Goal: Information Seeking & Learning: Learn about a topic

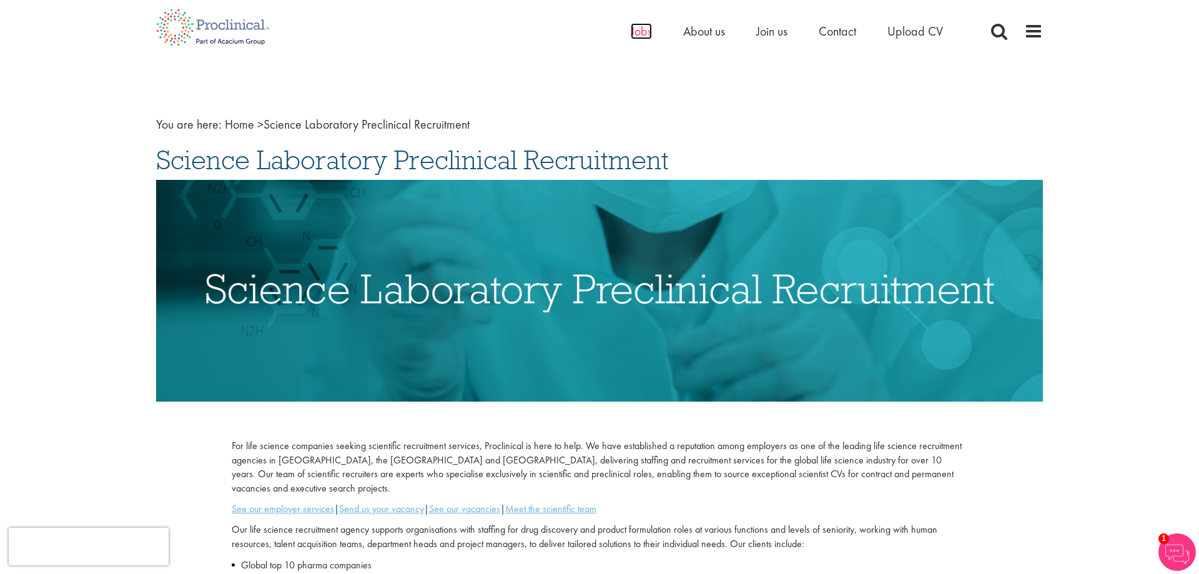
click at [635, 31] on span "Jobs" at bounding box center [641, 31] width 21 height 16
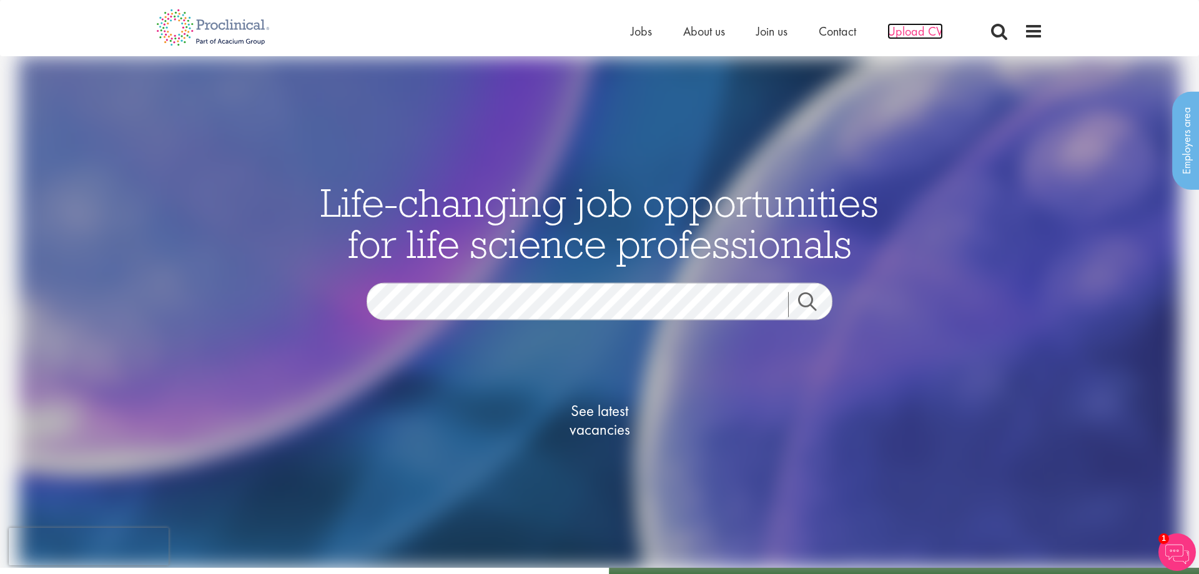
click at [918, 30] on span "Upload CV" at bounding box center [915, 31] width 56 height 16
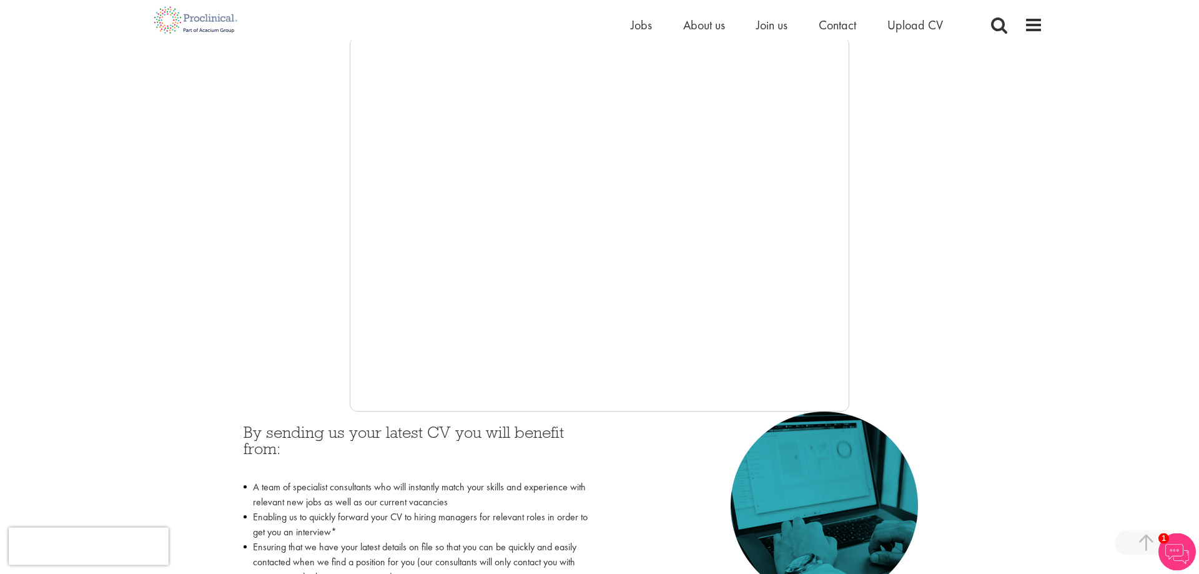
scroll to position [127, 0]
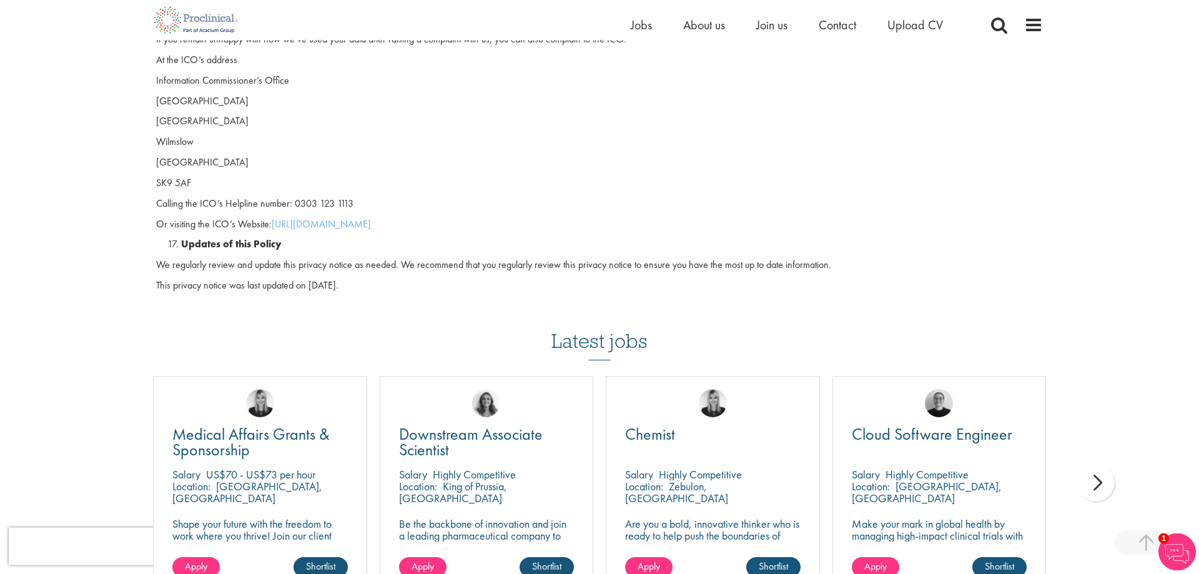
scroll to position [3440, 0]
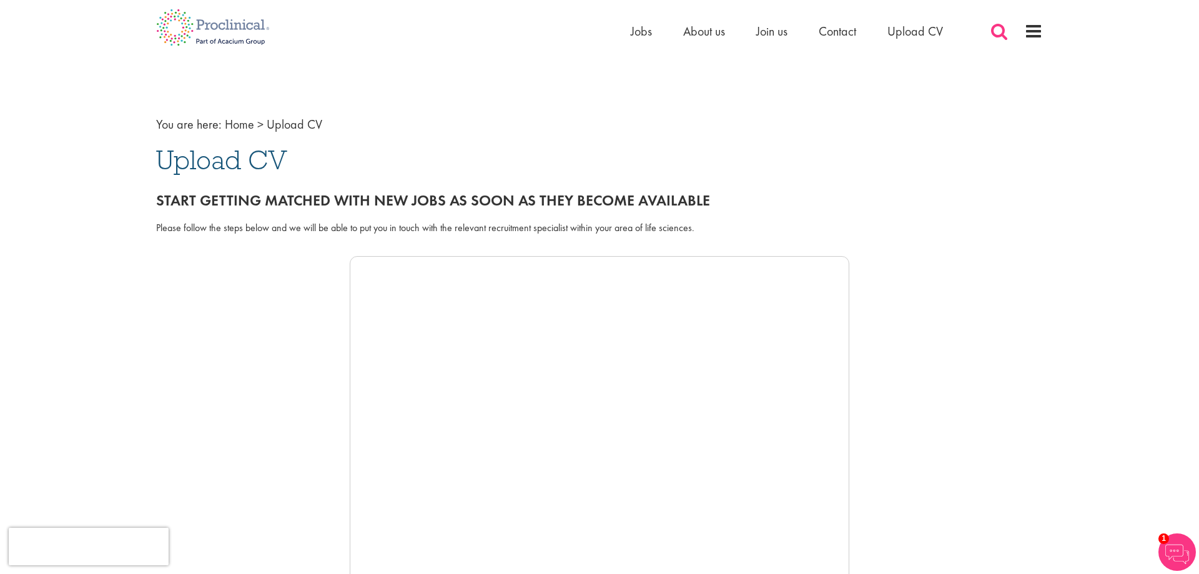
click at [993, 29] on span at bounding box center [999, 31] width 19 height 19
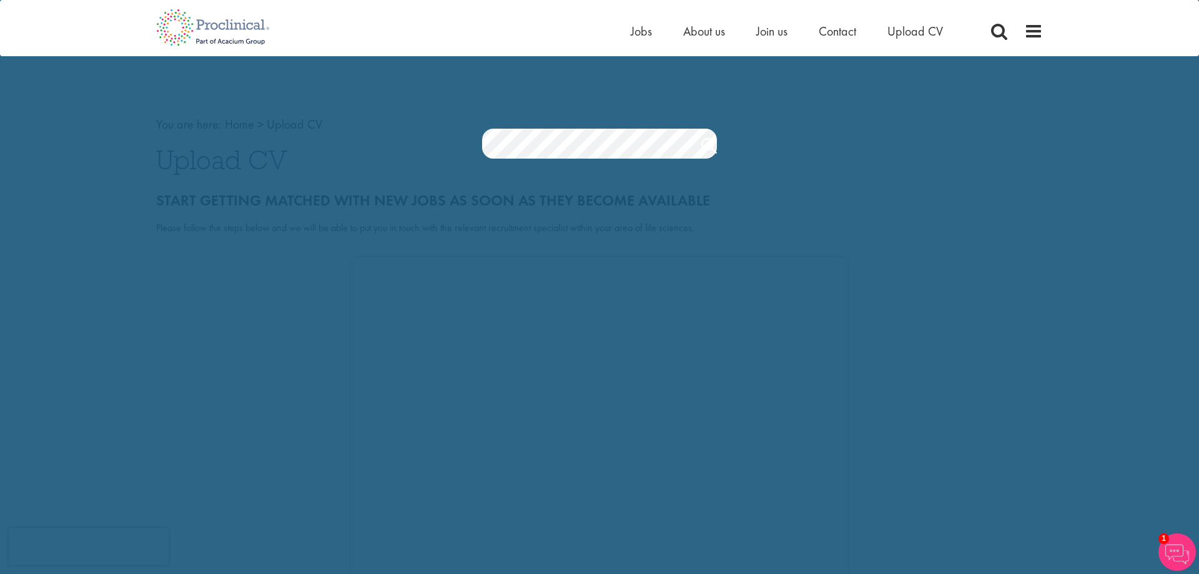
scroll to position [0, 119]
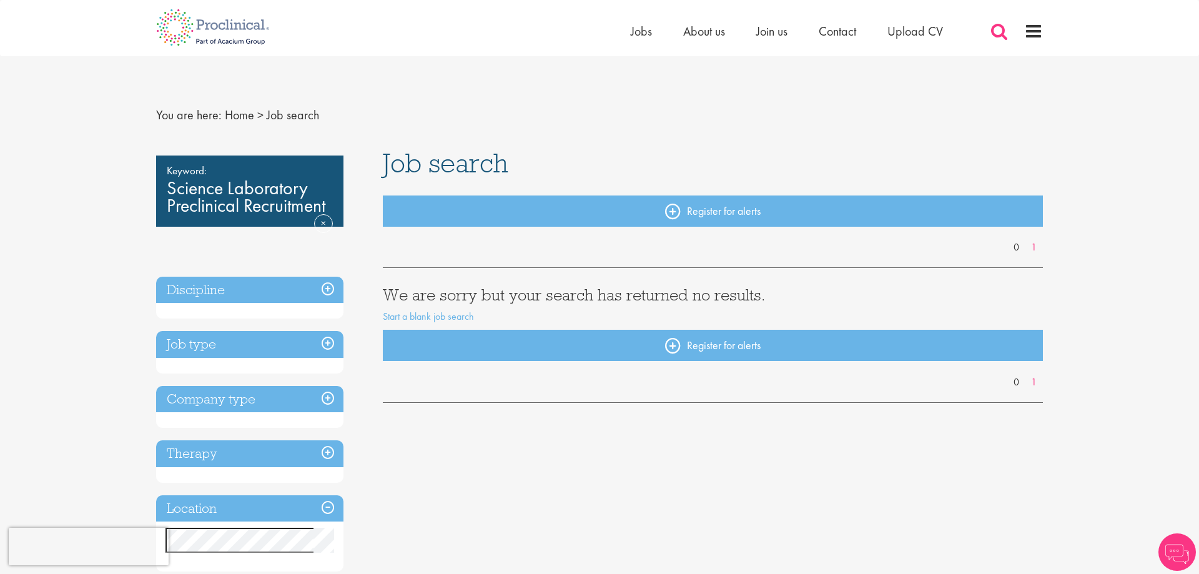
click at [1001, 36] on span at bounding box center [999, 31] width 19 height 19
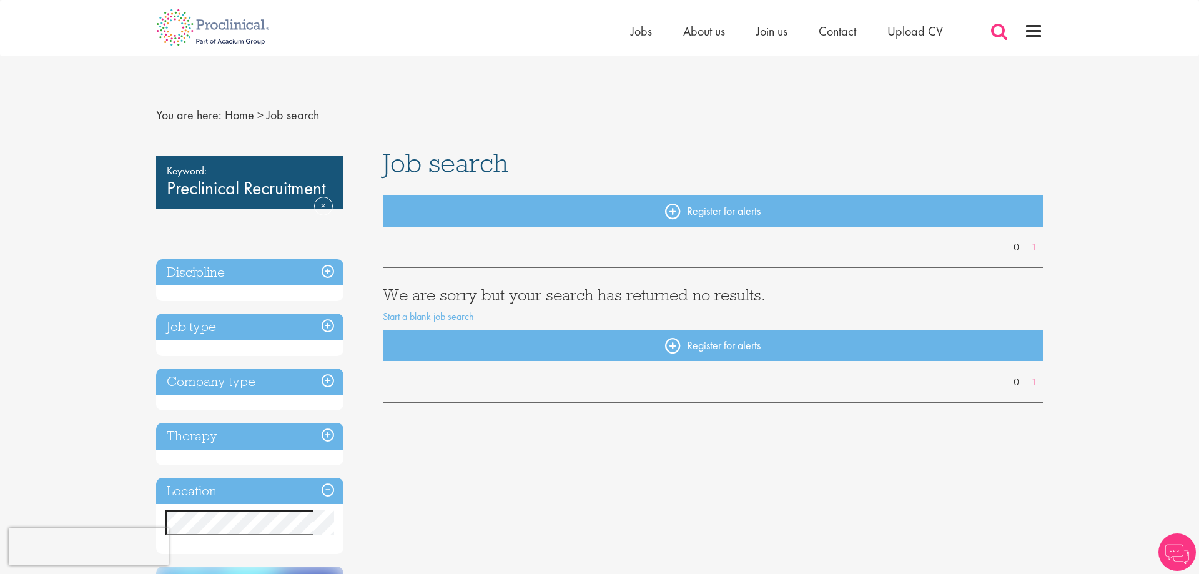
drag, startPoint x: 1004, startPoint y: 29, endPoint x: 997, endPoint y: 29, distance: 6.9
click at [1003, 29] on span at bounding box center [999, 31] width 19 height 19
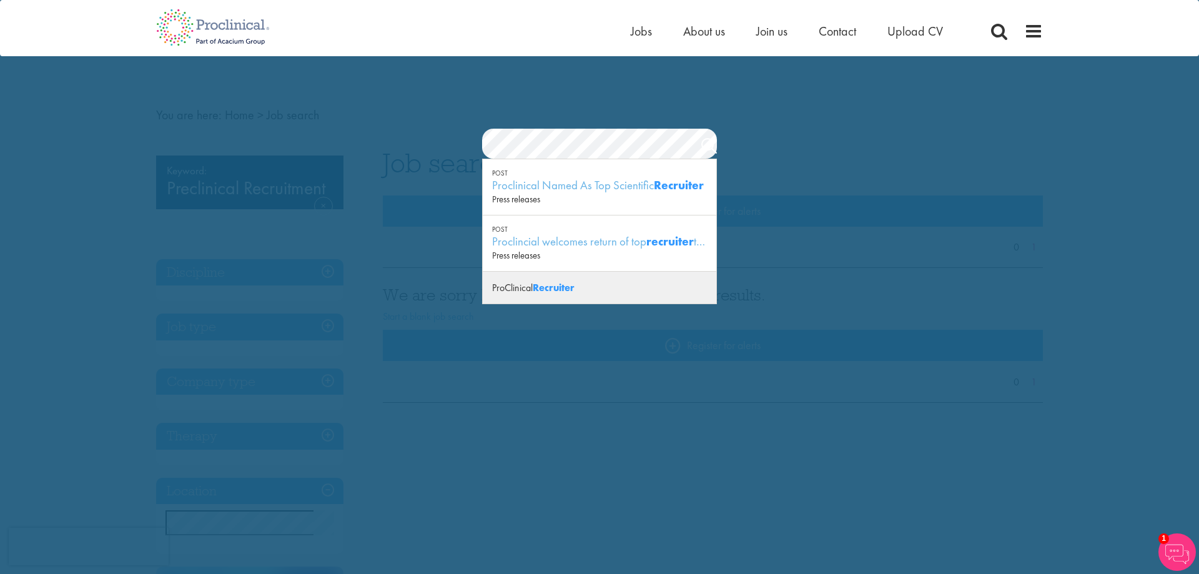
click at [553, 285] on strong "Recruiter" at bounding box center [554, 287] width 42 height 13
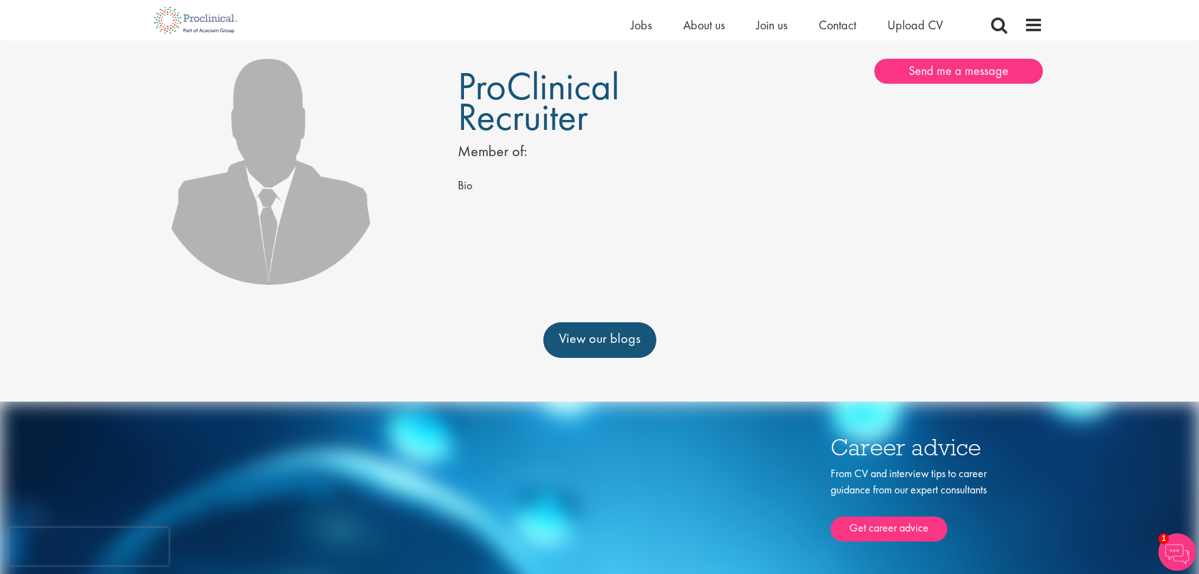
scroll to position [57, 0]
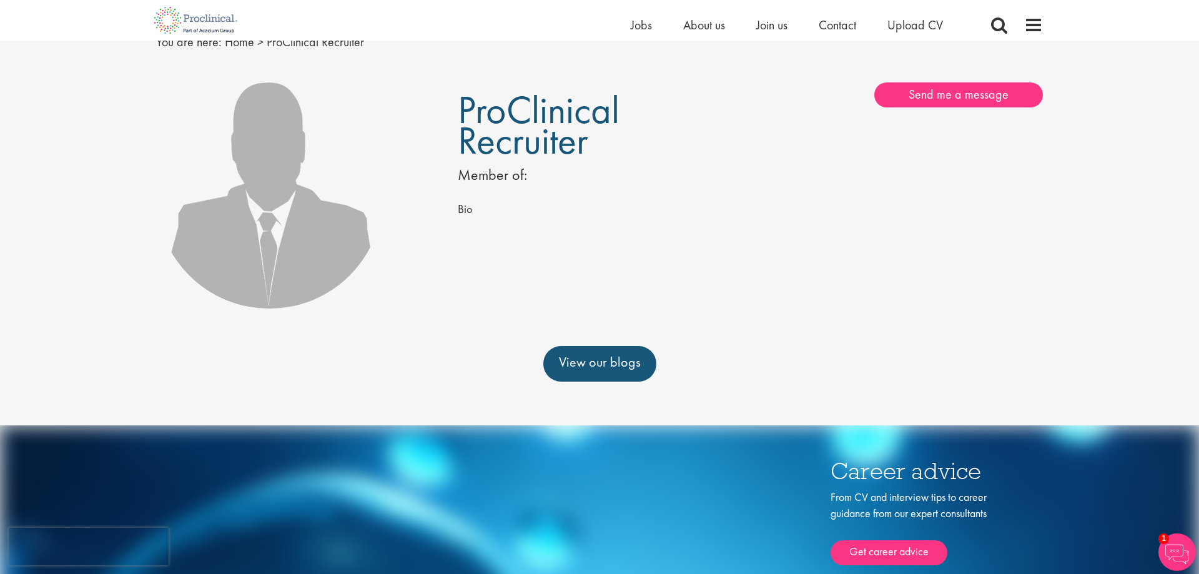
click at [548, 150] on span "ProClinical Recruiter" at bounding box center [539, 125] width 162 height 81
copy h1 "Recruiter"
click at [995, 27] on span at bounding box center [999, 25] width 19 height 19
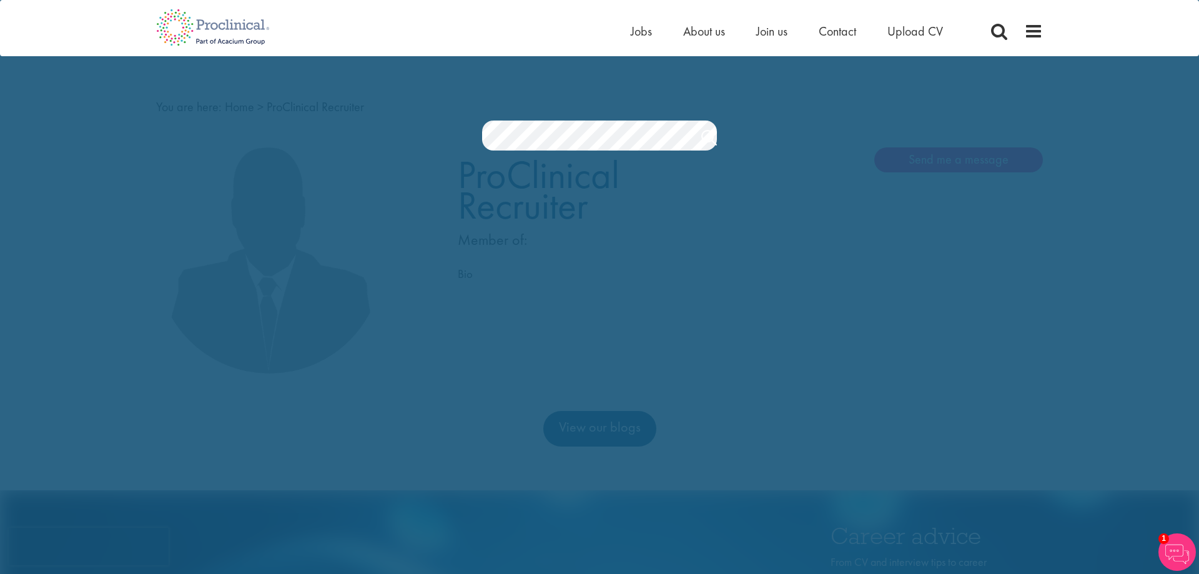
scroll to position [0, 0]
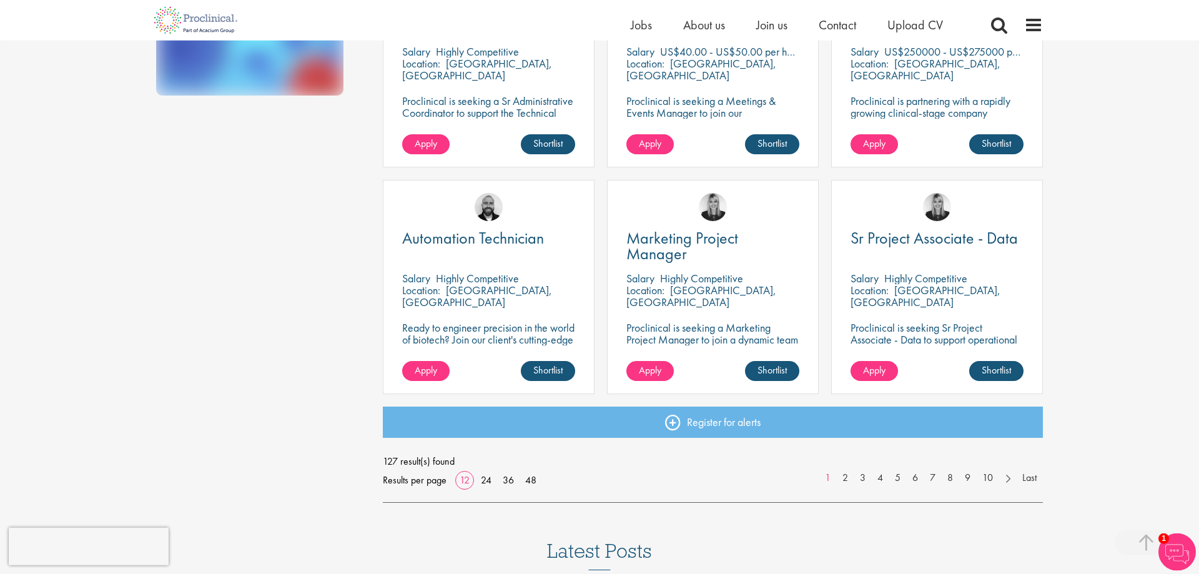
scroll to position [828, 0]
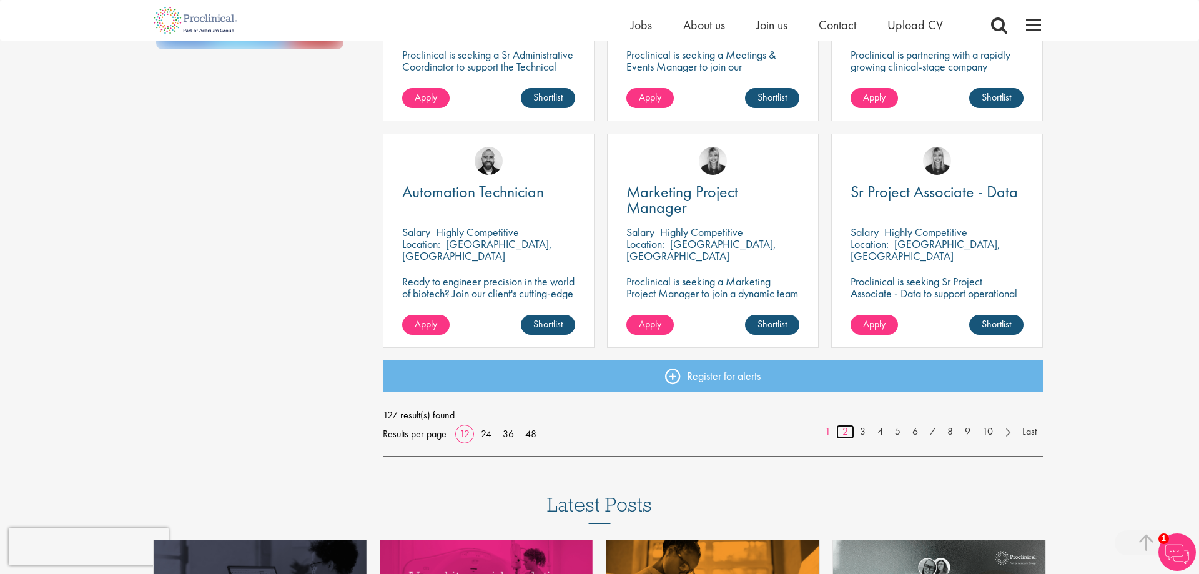
click at [844, 433] on link "2" at bounding box center [845, 432] width 18 height 14
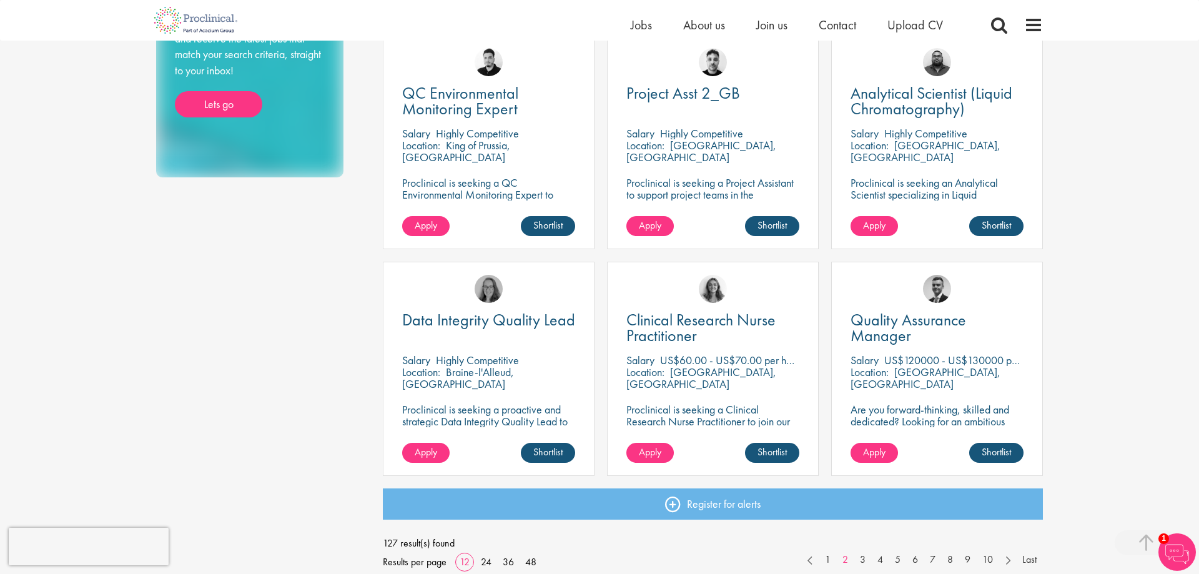
scroll to position [701, 0]
click at [485, 563] on link "24" at bounding box center [486, 561] width 19 height 13
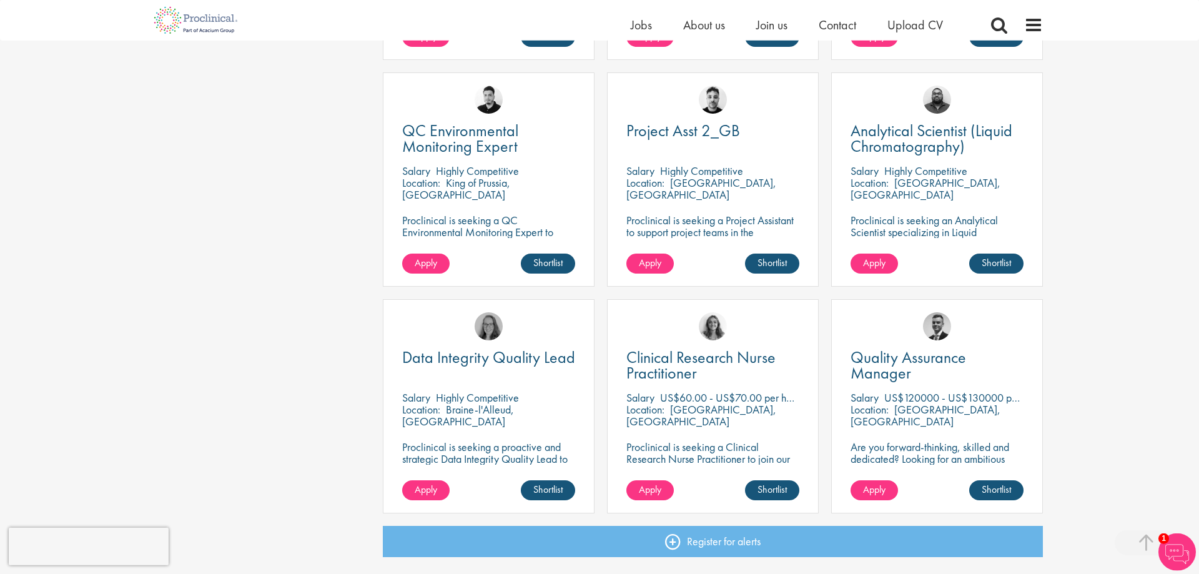
scroll to position [1593, 0]
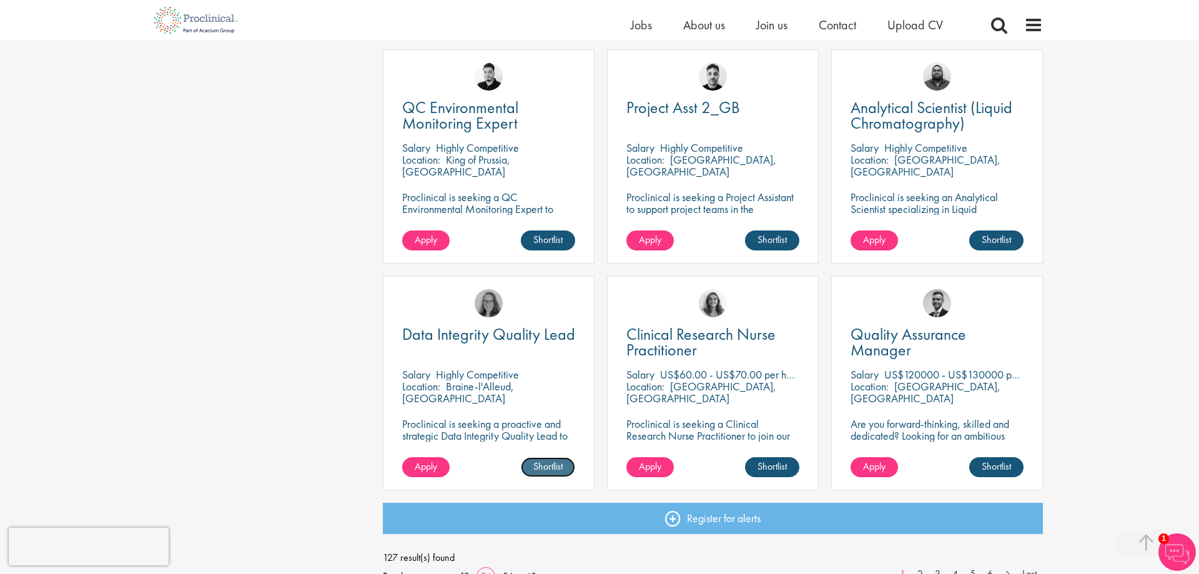
click at [535, 465] on link "Shortlist" at bounding box center [548, 467] width 54 height 20
click at [535, 465] on link "Shortlisted" at bounding box center [543, 467] width 64 height 20
click at [794, 423] on p "Proclinical is seeking a Clinical Research Nurse Practitioner to join our clien…" at bounding box center [712, 441] width 173 height 47
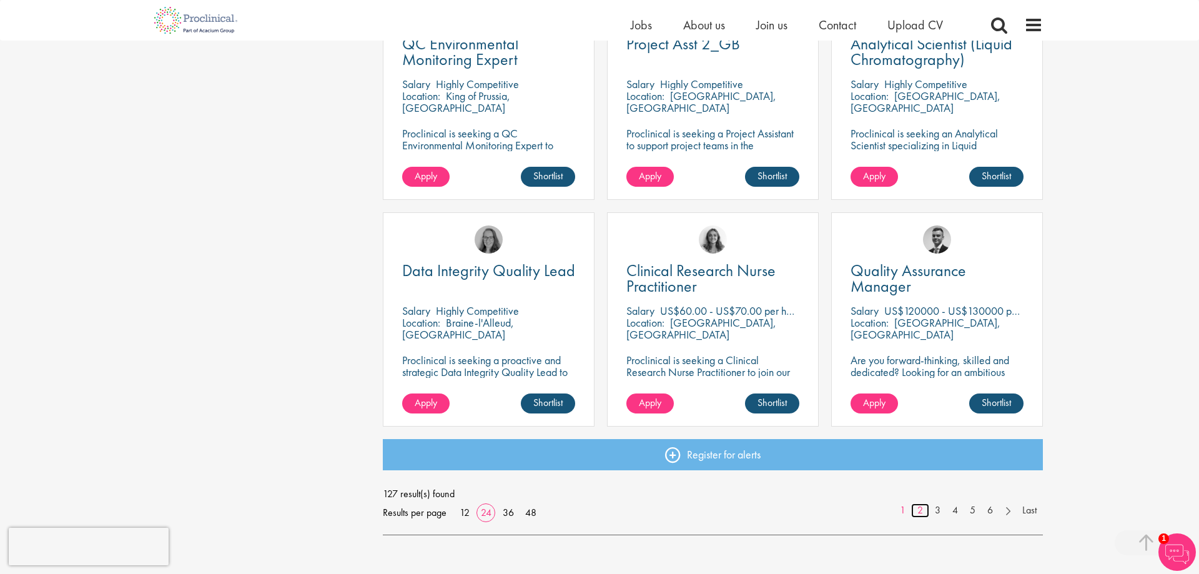
click at [921, 508] on link "2" at bounding box center [920, 510] width 18 height 14
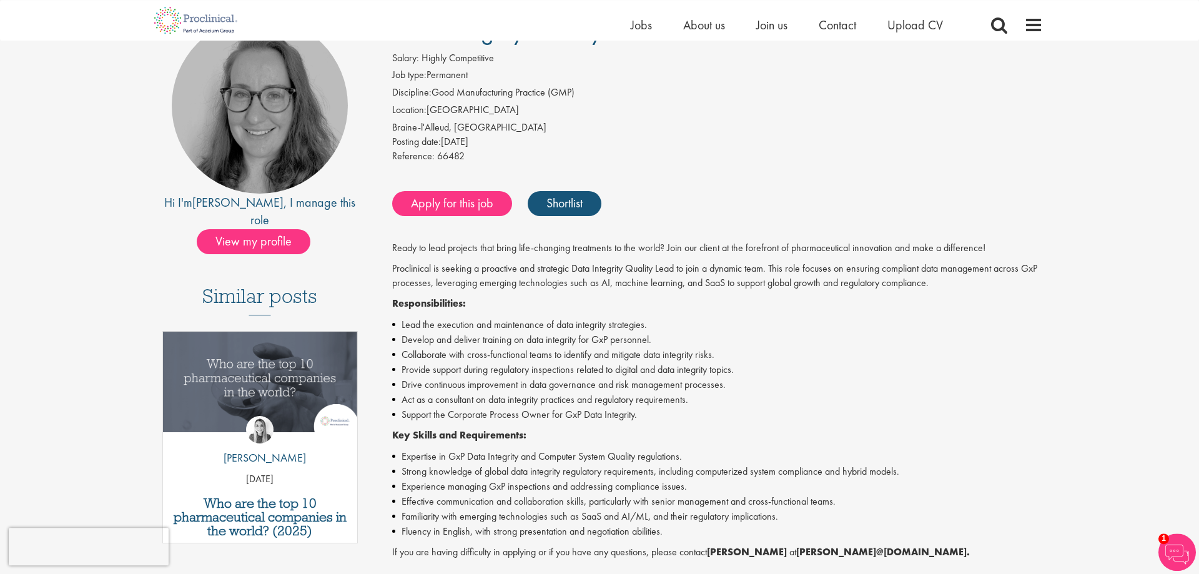
scroll to position [127, 0]
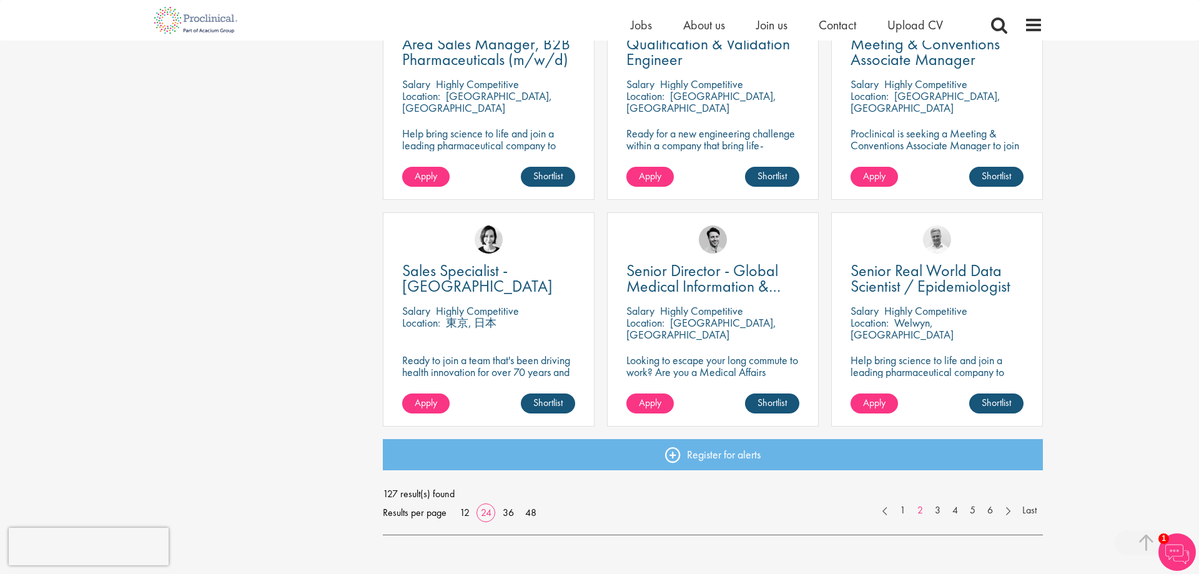
scroll to position [1720, 0]
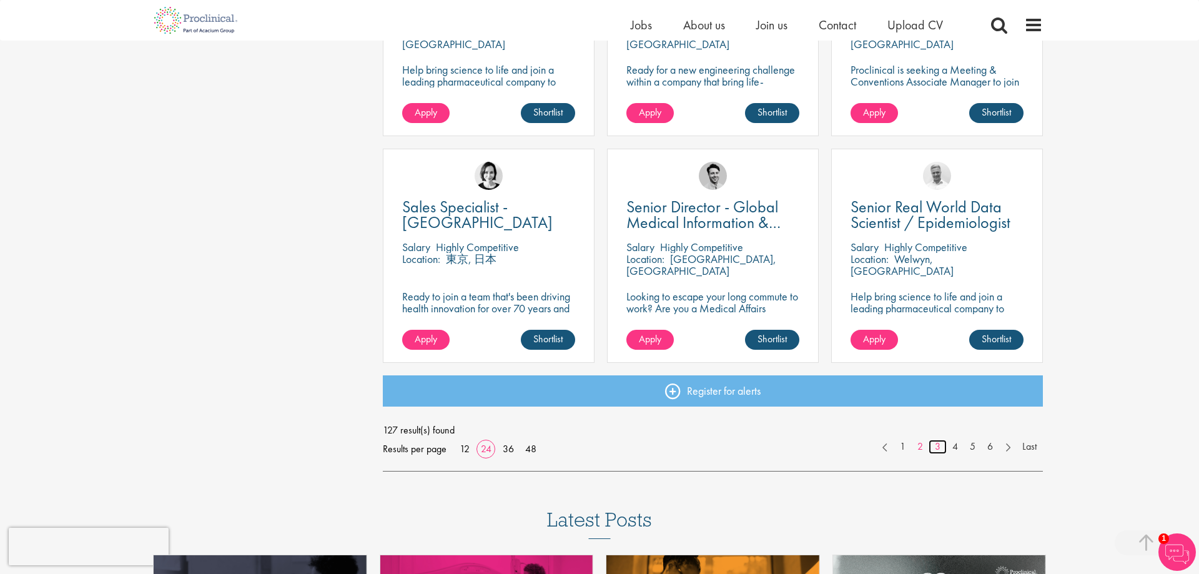
click at [937, 447] on link "3" at bounding box center [938, 447] width 18 height 14
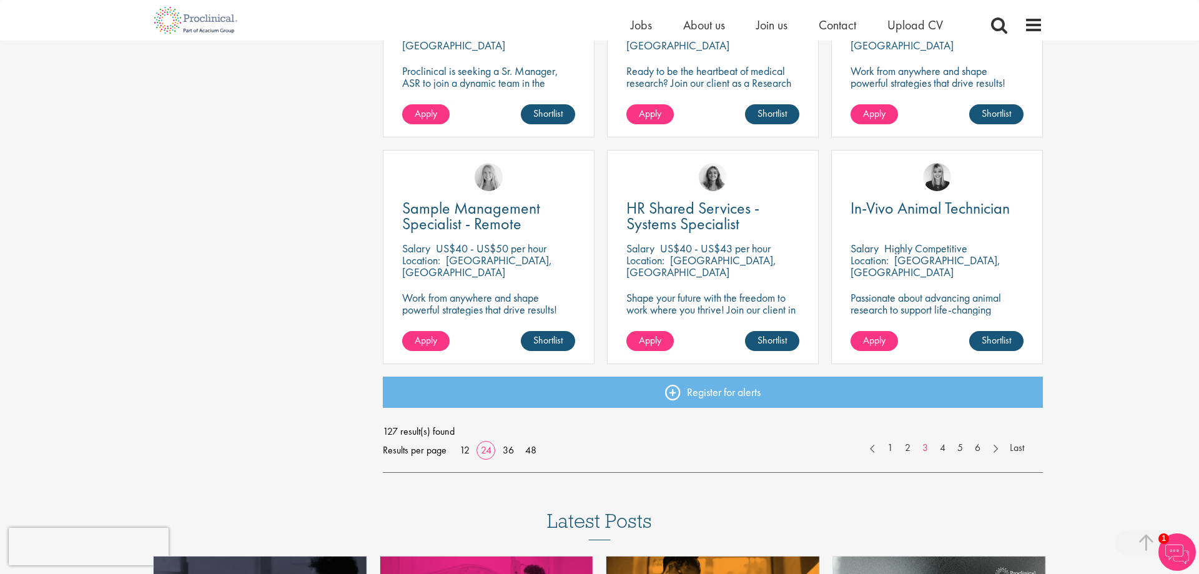
scroll to position [1720, 0]
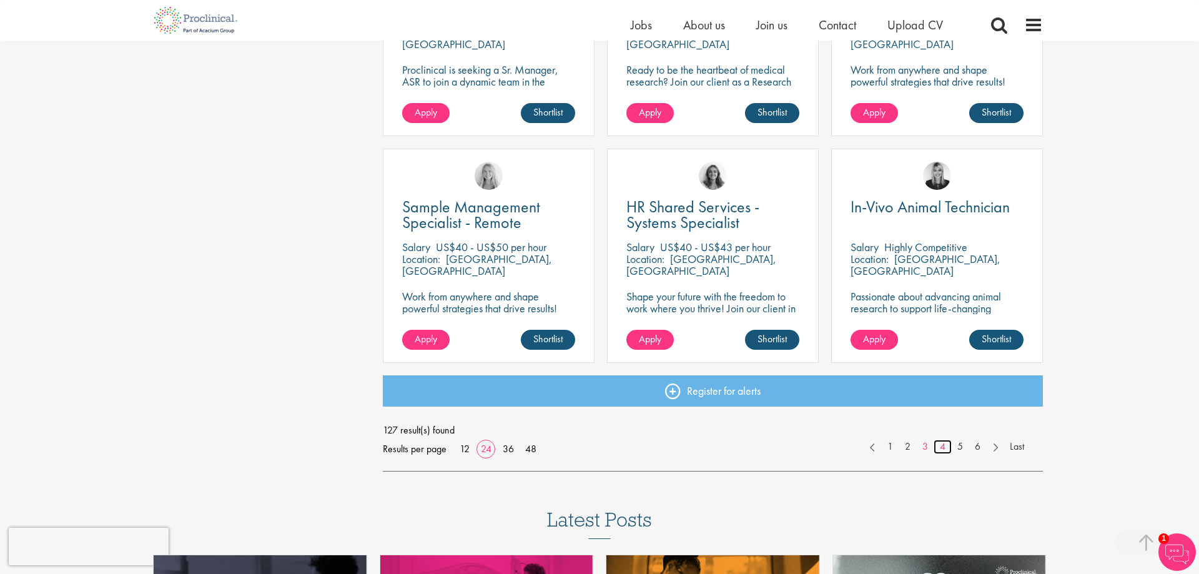
click at [940, 448] on link "4" at bounding box center [943, 447] width 18 height 14
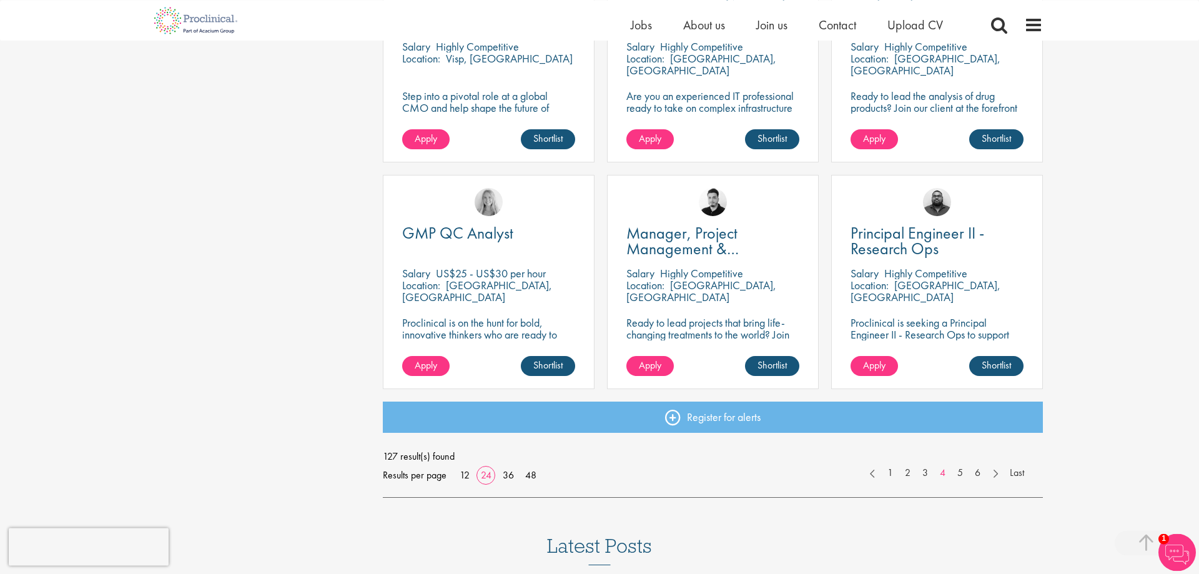
scroll to position [1720, 0]
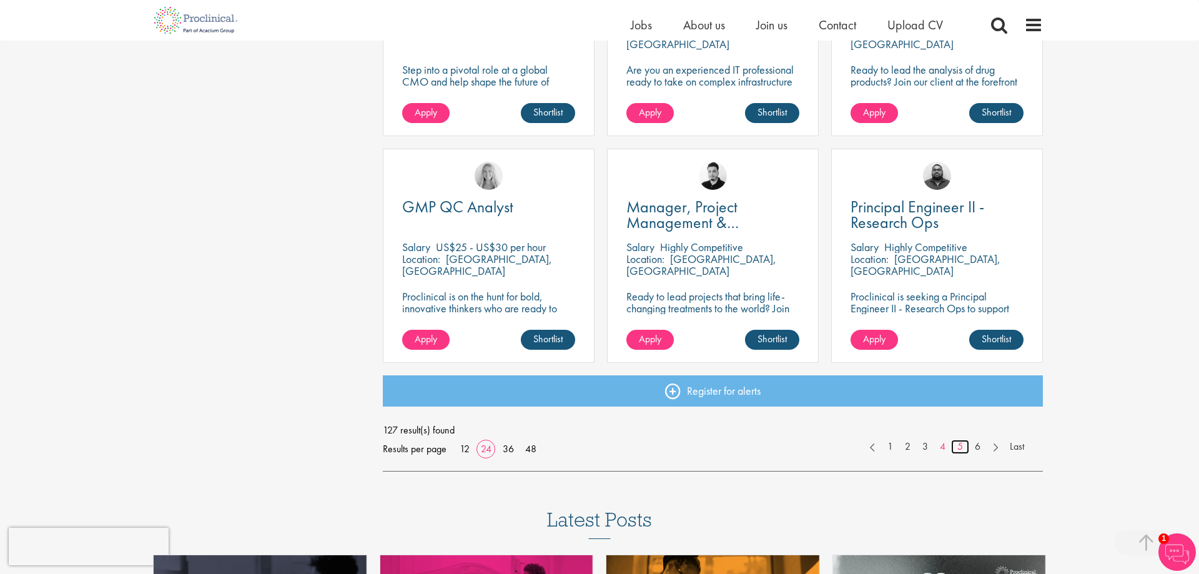
click at [963, 448] on link "5" at bounding box center [960, 447] width 18 height 14
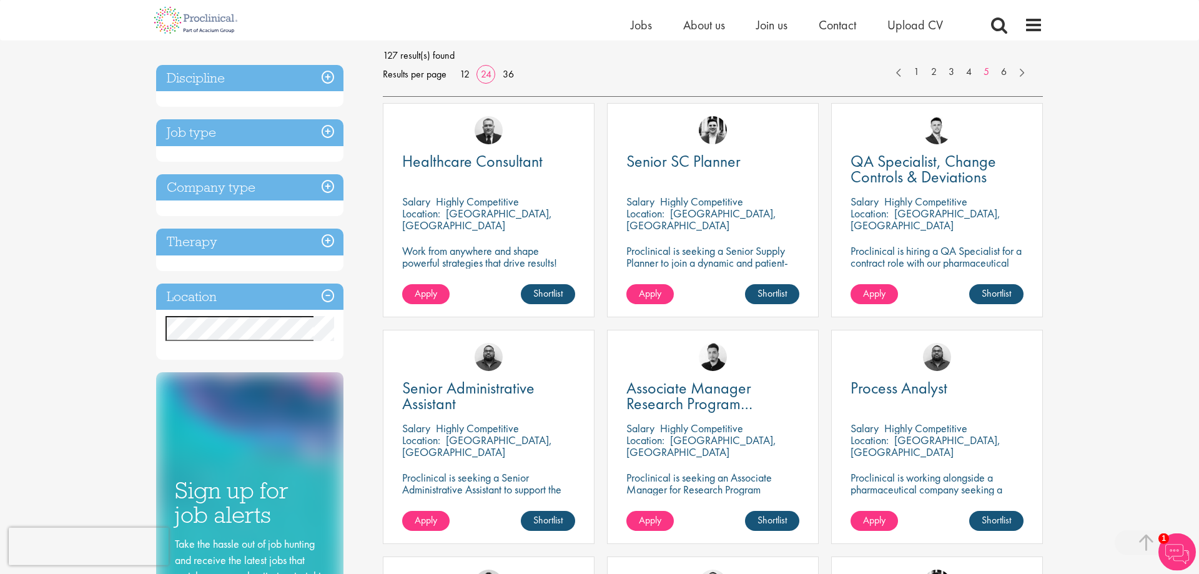
scroll to position [64, 0]
